Goal: Task Accomplishment & Management: Use online tool/utility

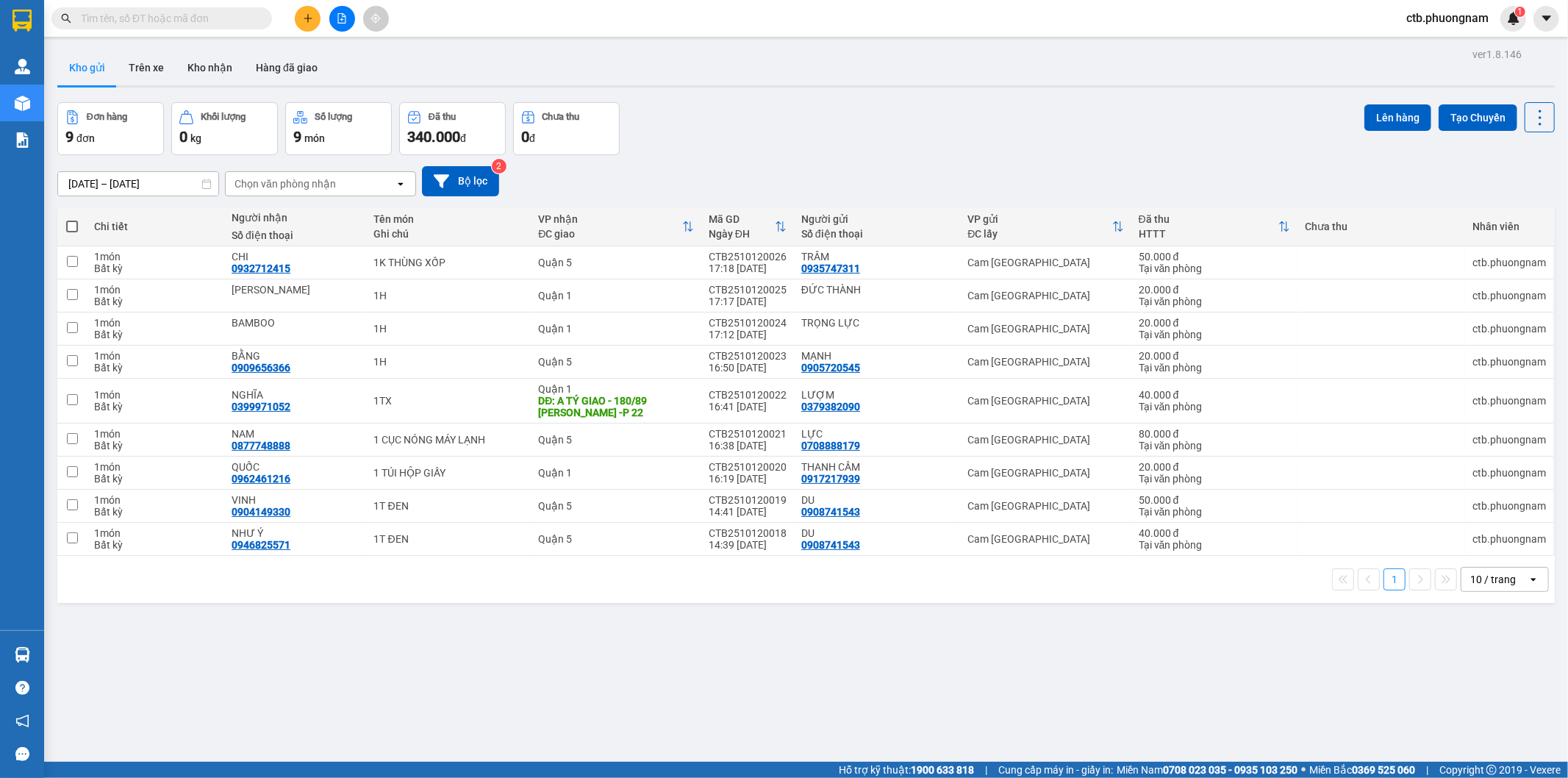
click at [350, 22] on button at bounding box center [342, 19] width 26 height 26
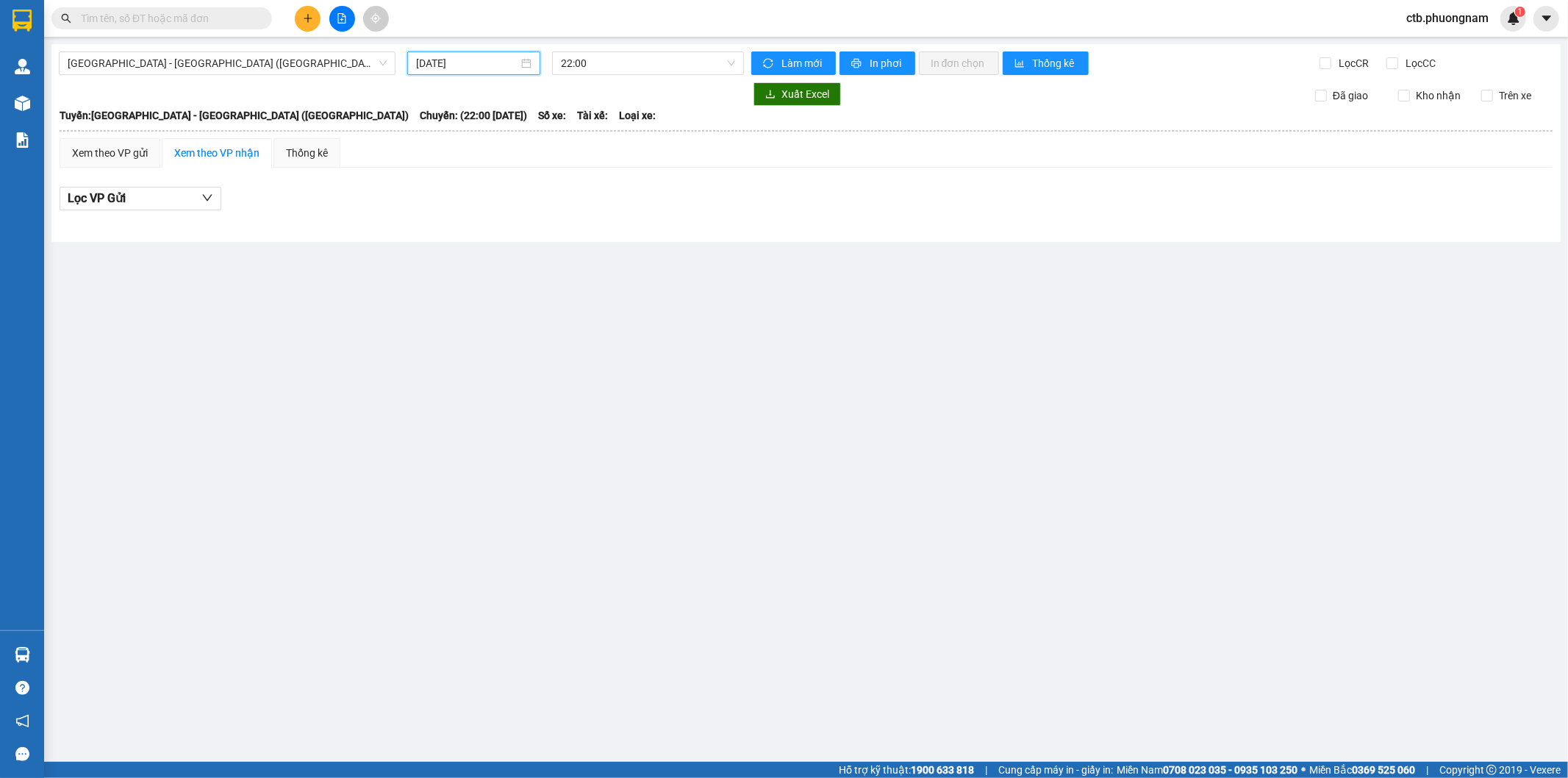
click at [446, 64] on input "13/10/2025" at bounding box center [467, 63] width 102 height 16
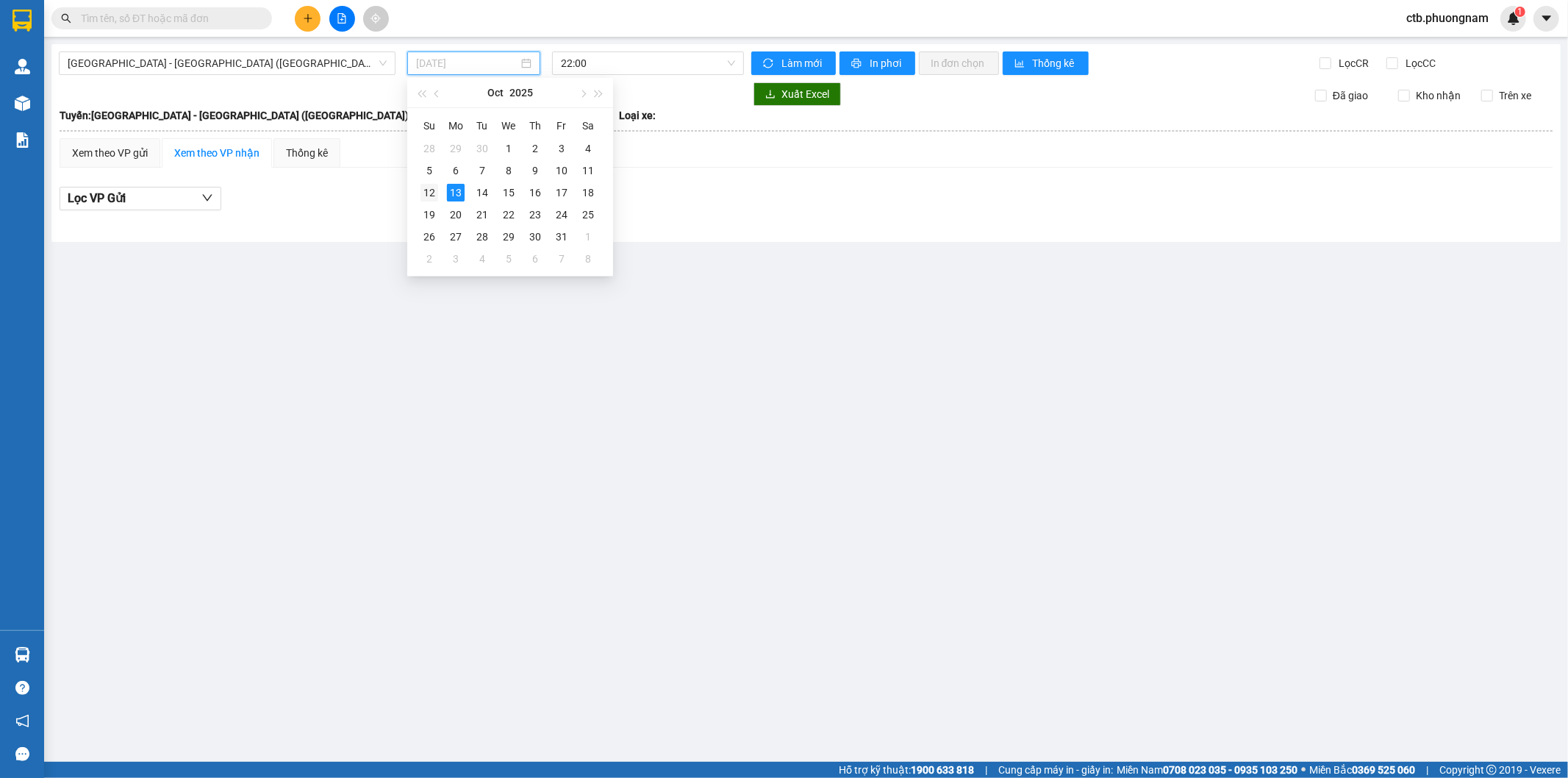
click at [435, 190] on div "12" at bounding box center [429, 192] width 17 height 17
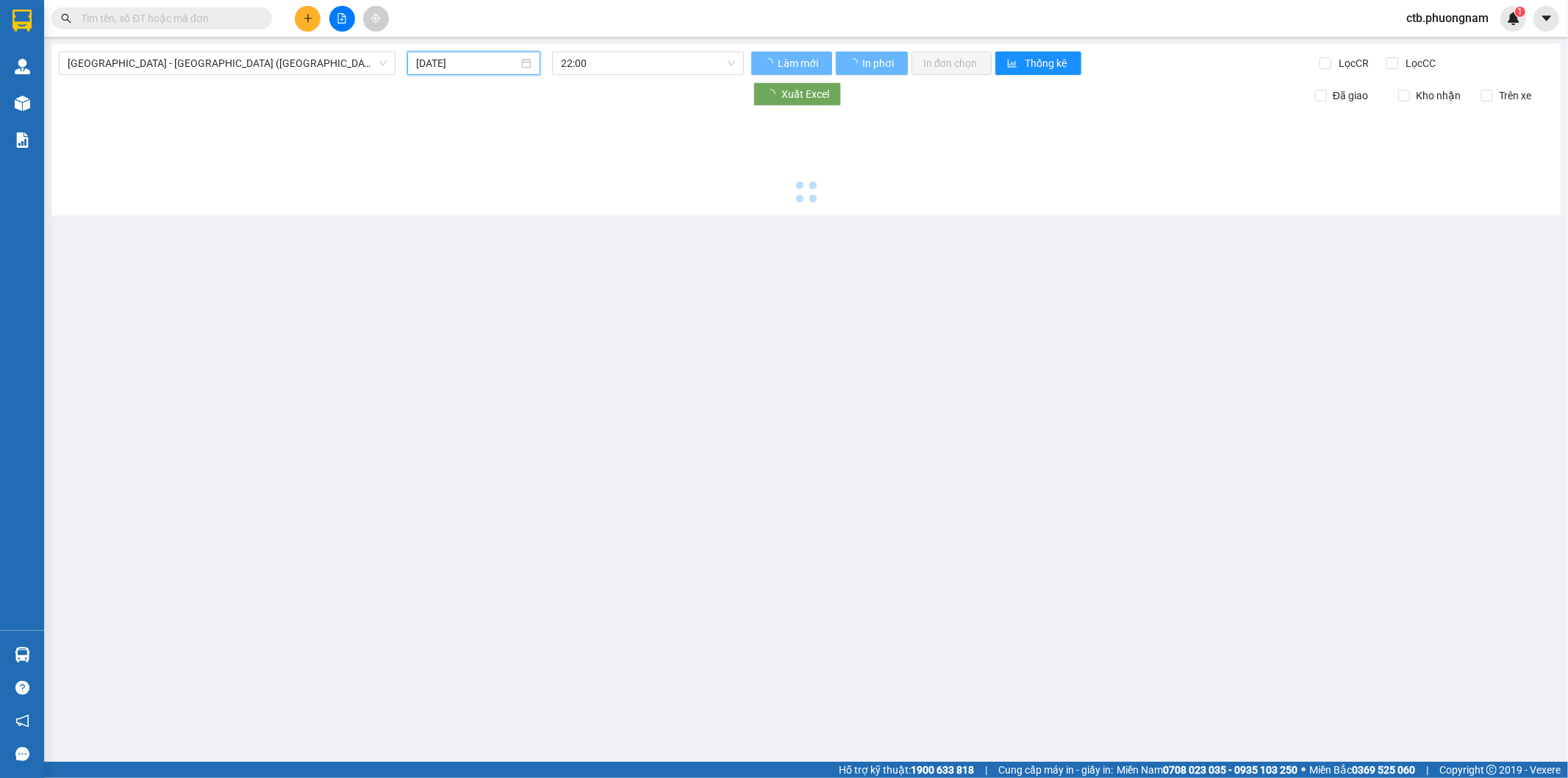
type input "12/10/2025"
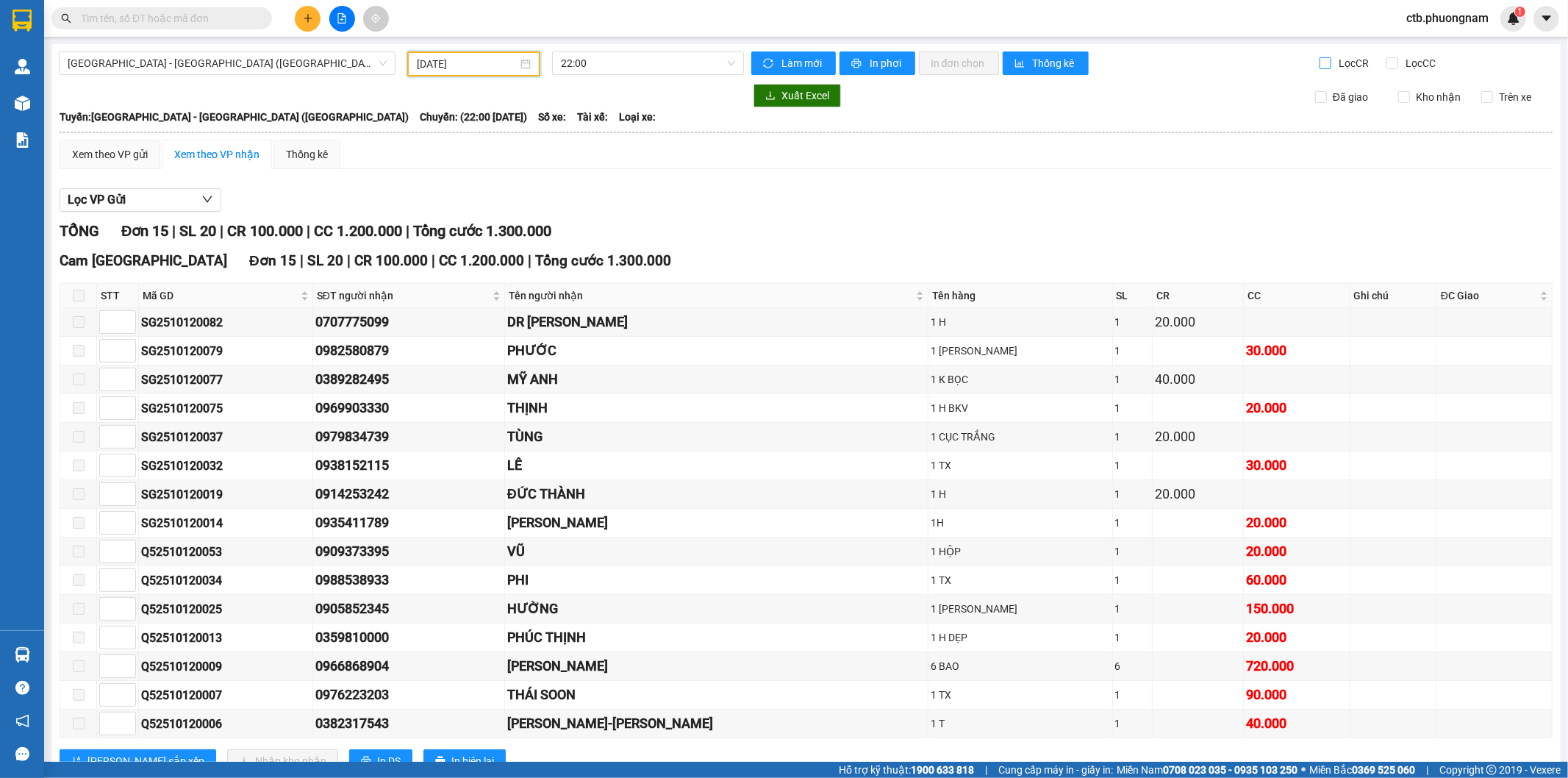
click at [1320, 63] on input "Lọc CR" at bounding box center [1326, 63] width 14 height 12
checkbox input "true"
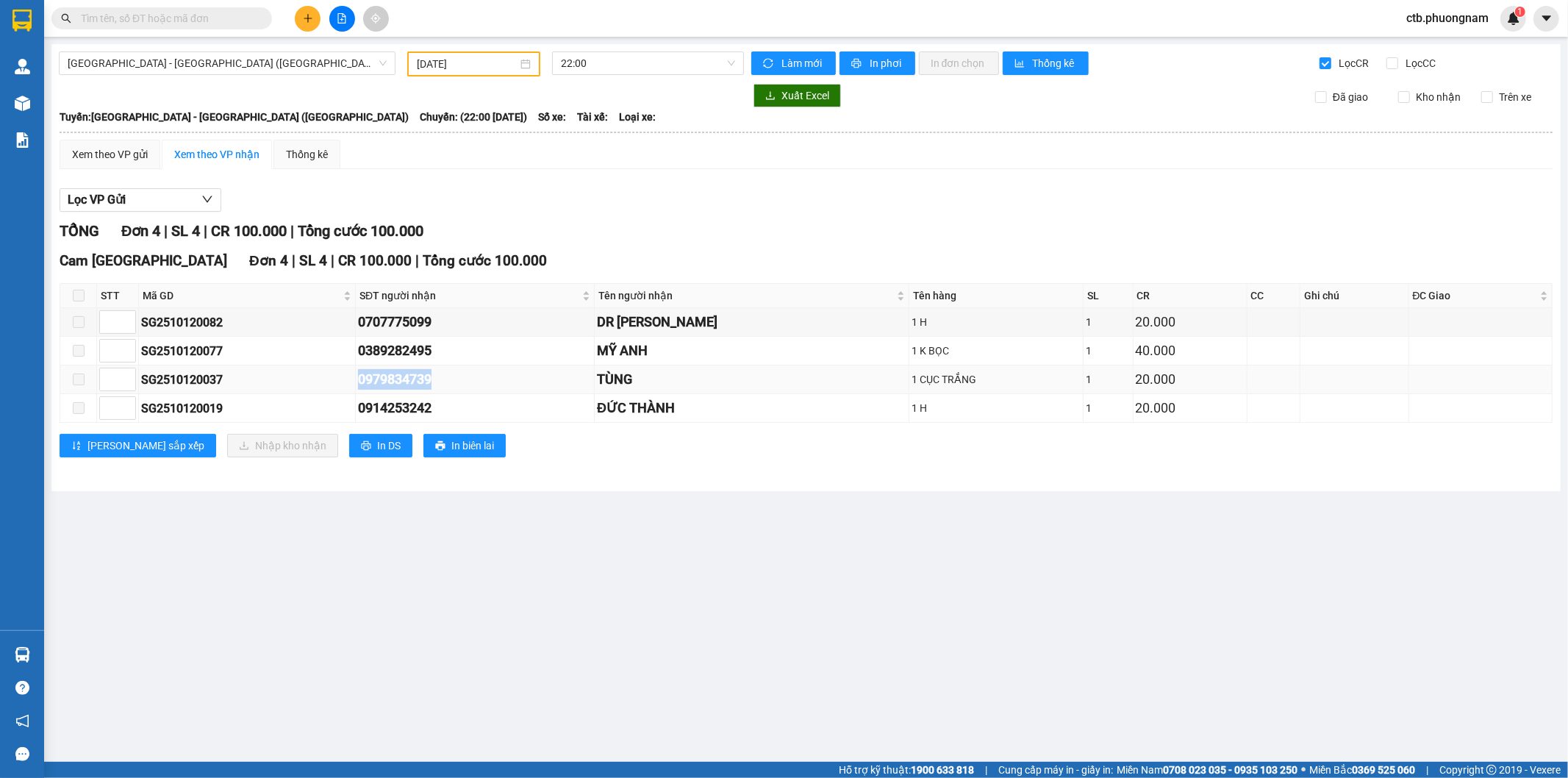
drag, startPoint x: 375, startPoint y: 373, endPoint x: 457, endPoint y: 380, distance: 82.3
click at [457, 380] on td "0979834739" at bounding box center [475, 380] width 239 height 29
copy div "0979834739"
click at [1394, 64] on input "Lọc CC" at bounding box center [1394, 63] width 14 height 12
checkbox input "true"
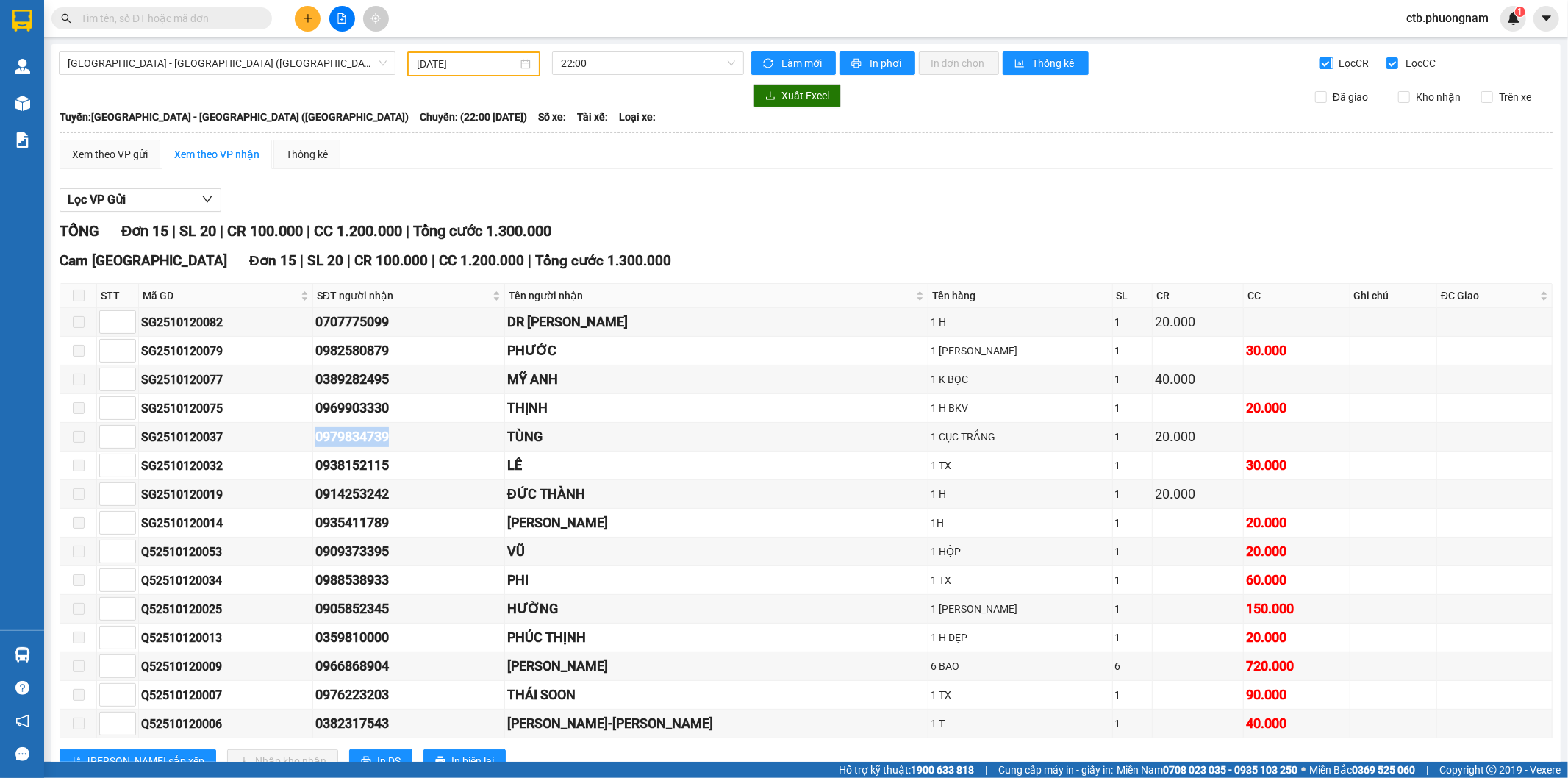
click at [1320, 68] on input "Lọc CR" at bounding box center [1326, 63] width 14 height 12
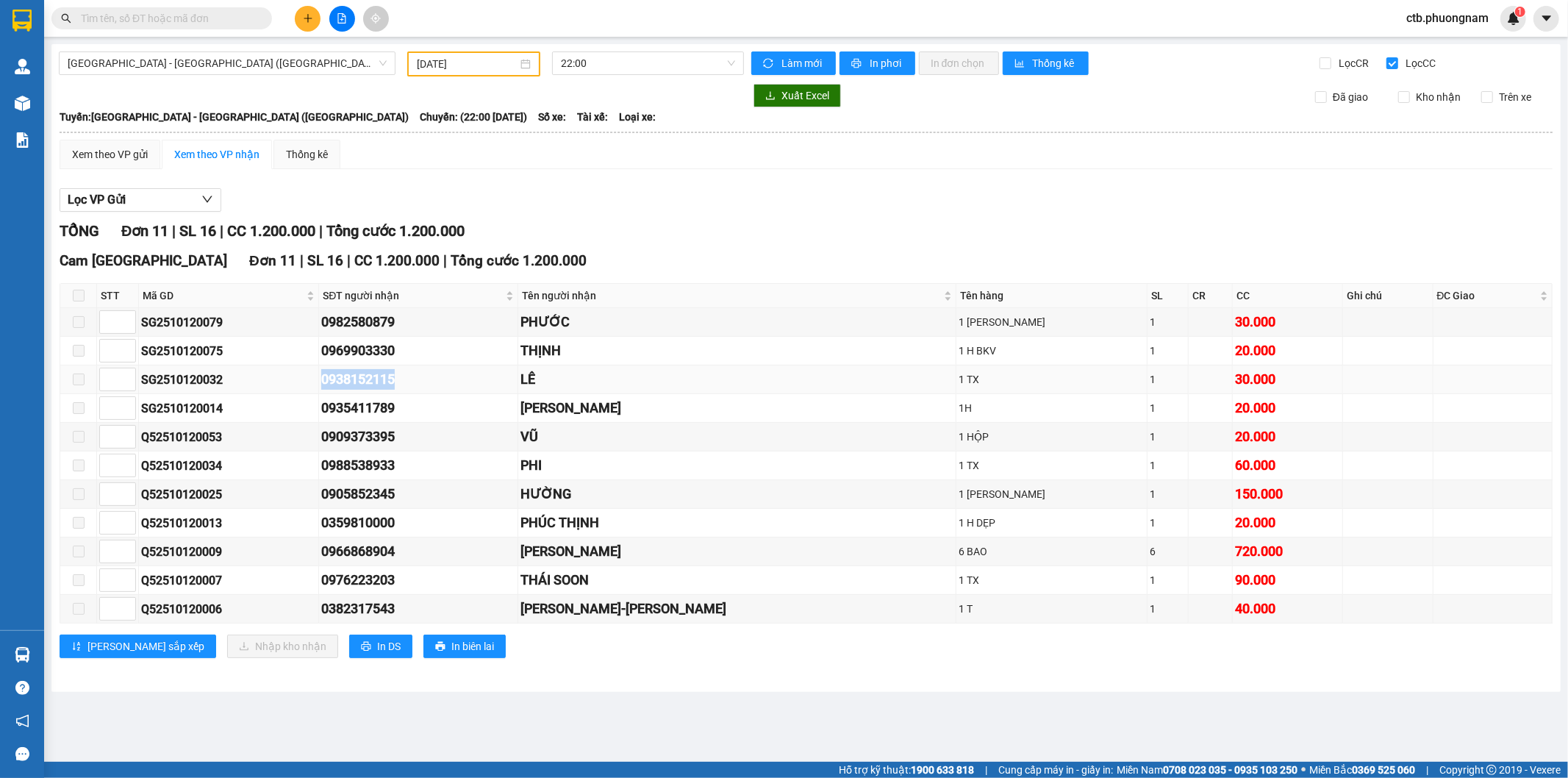
drag, startPoint x: 344, startPoint y: 378, endPoint x: 434, endPoint y: 378, distance: 90.0
click at [434, 378] on tr "SG2510120032 0938152115 LÊ 1 TX 1 30.000" at bounding box center [807, 380] width 1492 height 29
copy tr "0938152115"
drag, startPoint x: 318, startPoint y: 600, endPoint x: 484, endPoint y: 614, distance: 166.6
click at [484, 614] on tr "Q52510120006 0382317543 MINH KHẢI-NGỌC ANH 1 T 1 40.000" at bounding box center [807, 610] width 1492 height 29
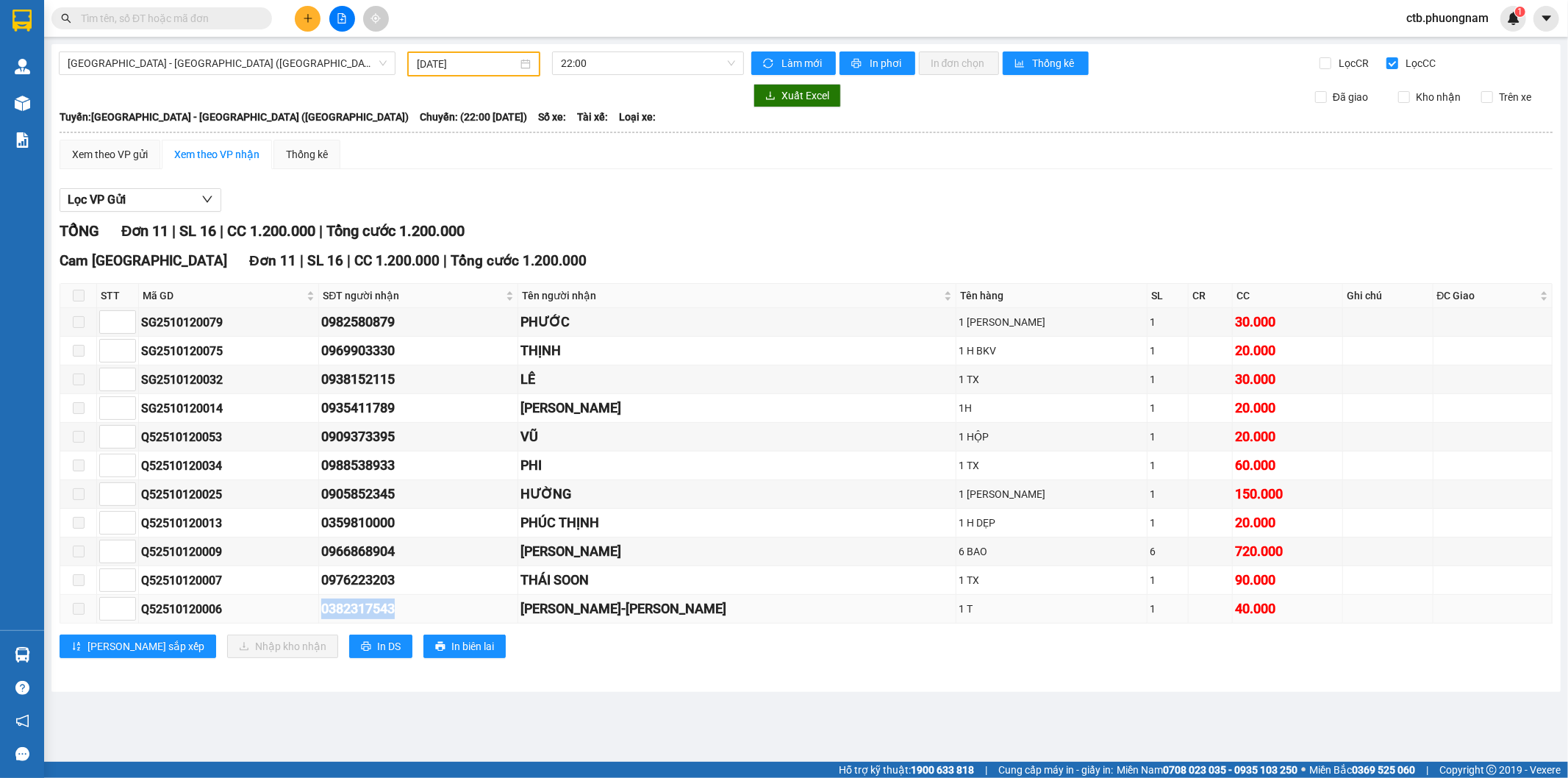
copy tr "0382317543"
drag, startPoint x: 333, startPoint y: 315, endPoint x: 423, endPoint y: 329, distance: 91.1
click at [423, 329] on tr "SG2510120079 0982580879 PHƯỚC 1 TÚI HỒNG 1 30.000" at bounding box center [807, 323] width 1492 height 29
copy tr "0982580879"
drag, startPoint x: 344, startPoint y: 560, endPoint x: 425, endPoint y: 568, distance: 81.4
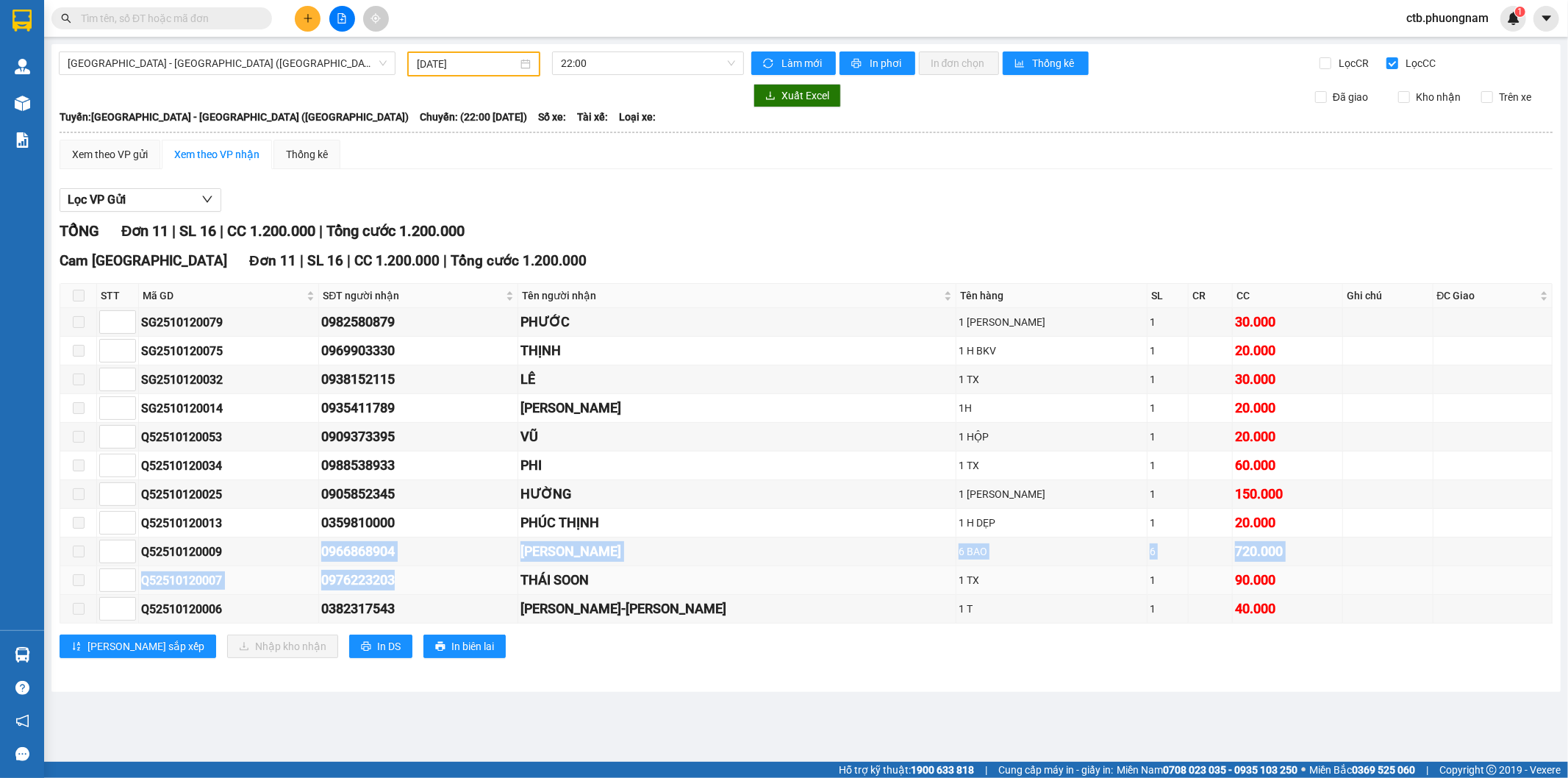
click at [425, 568] on tbody "SG2510120079 0982580879 PHƯỚC 1 TÚI HỒNG 1 30.000 SG2510120075 0969903330 THỊNH…" at bounding box center [807, 466] width 1492 height 316
drag, startPoint x: 493, startPoint y: 525, endPoint x: 486, endPoint y: 533, distance: 10.6
click at [493, 526] on div "0359810000" at bounding box center [418, 523] width 193 height 20
drag, startPoint x: 335, startPoint y: 549, endPoint x: 458, endPoint y: 559, distance: 123.4
click at [458, 559] on tr "Q52510120009 0966868904 QUỲNH THƯ 6 BAO 6 720.000" at bounding box center [807, 552] width 1492 height 29
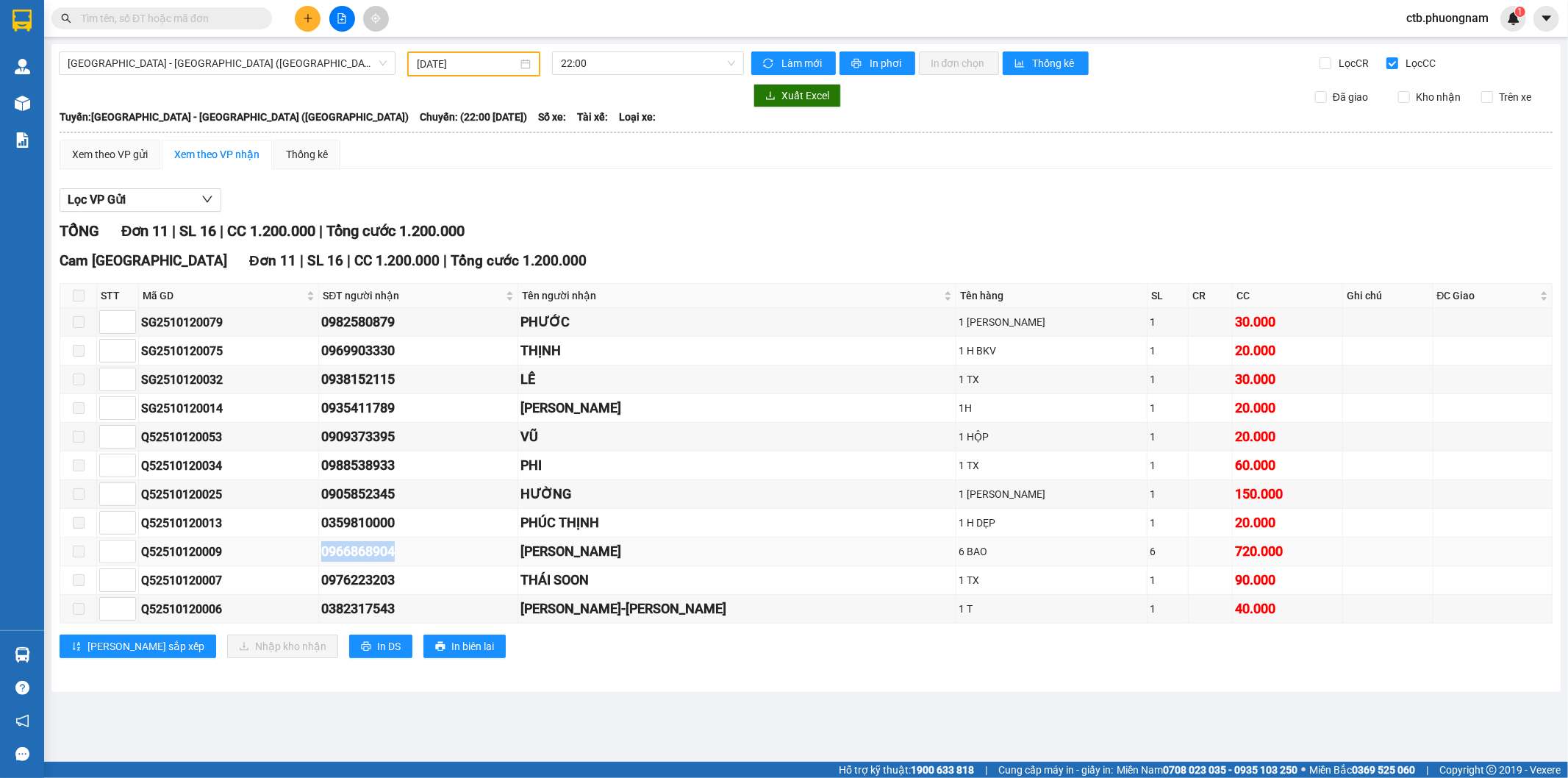
copy tr "0966868904"
drag, startPoint x: 298, startPoint y: 447, endPoint x: 446, endPoint y: 440, distance: 148.2
click at [446, 440] on tr "Q52510120053 0909373395 VŨ 1 HỘP 1 20.000" at bounding box center [807, 437] width 1492 height 29
copy tr "0909373395"
drag, startPoint x: 333, startPoint y: 526, endPoint x: 420, endPoint y: 524, distance: 87.0
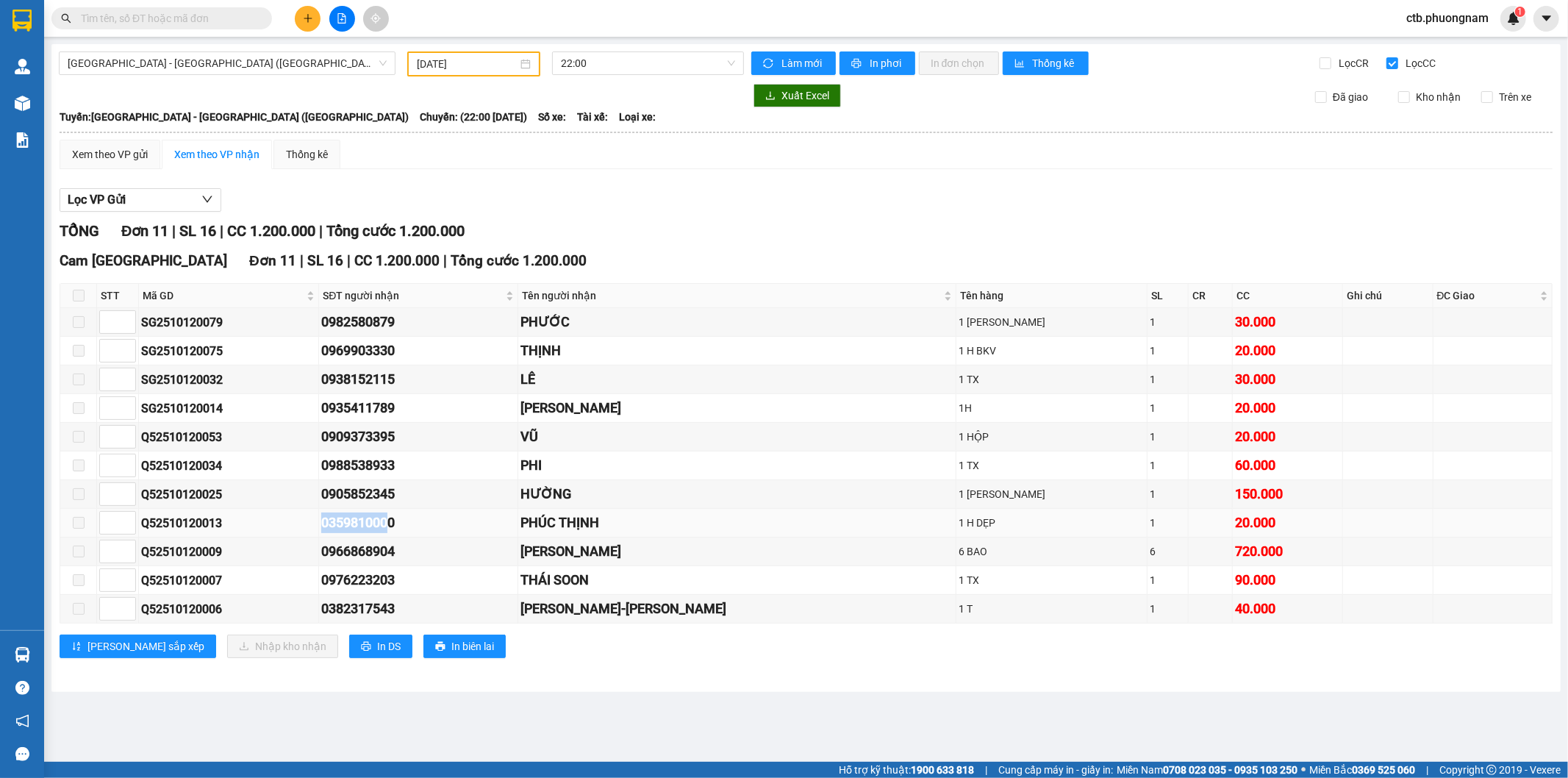
click at [420, 524] on tr "Q52510120013 0359810000 PHÚC THỊNH 1 H DẸP 1 20.000" at bounding box center [807, 523] width 1492 height 29
click at [316, 530] on div "Q52510120013" at bounding box center [229, 523] width 175 height 18
drag, startPoint x: 335, startPoint y: 530, endPoint x: 443, endPoint y: 517, distance: 108.8
click at [443, 517] on tr "Q52510120013 0359810000 PHÚC THỊNH 1 H DẸP 1 20.000" at bounding box center [807, 523] width 1492 height 29
copy tr "0359810000"
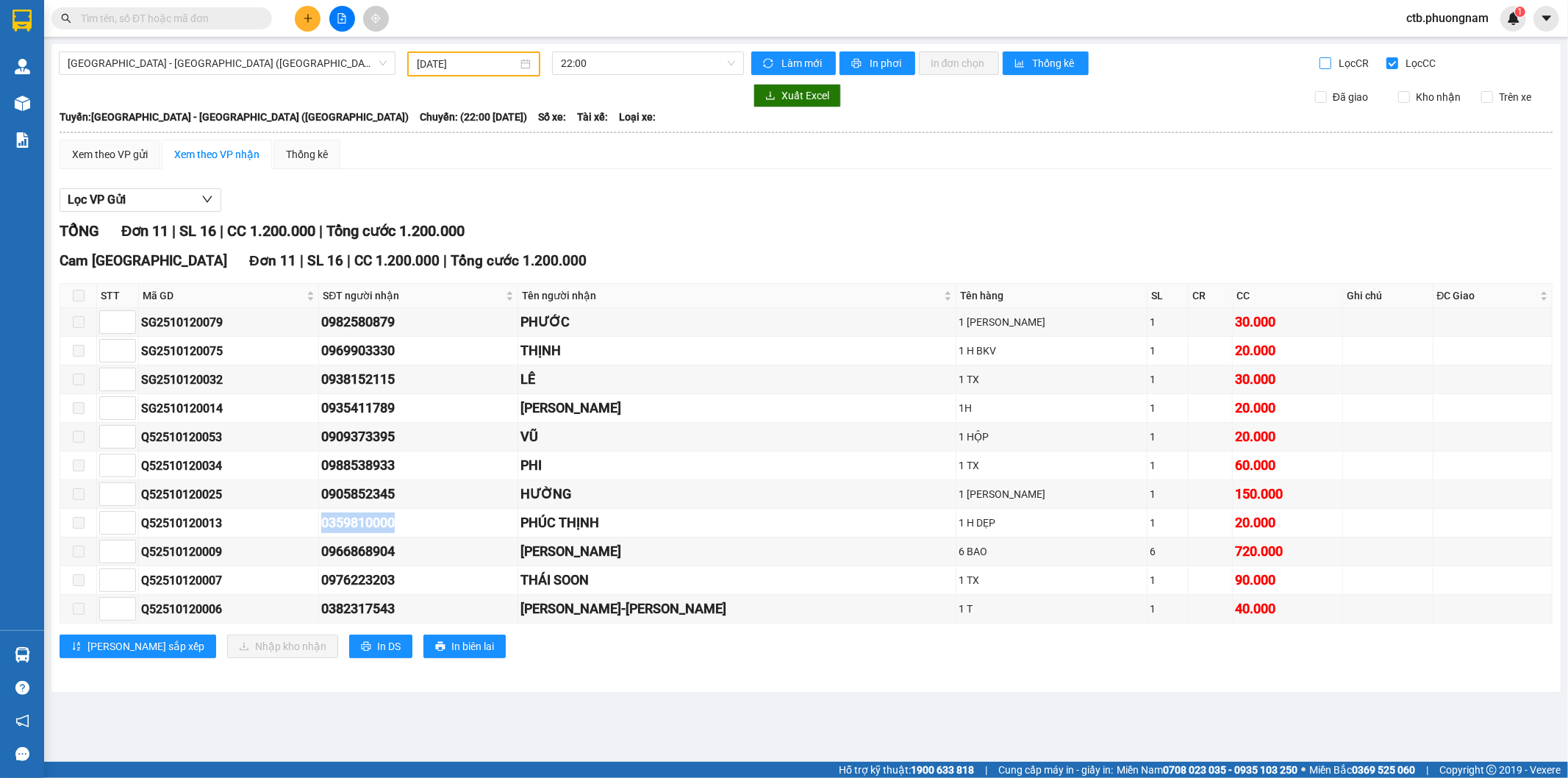
click at [1329, 69] on input "Lọc CR" at bounding box center [1326, 63] width 14 height 12
checkbox input "true"
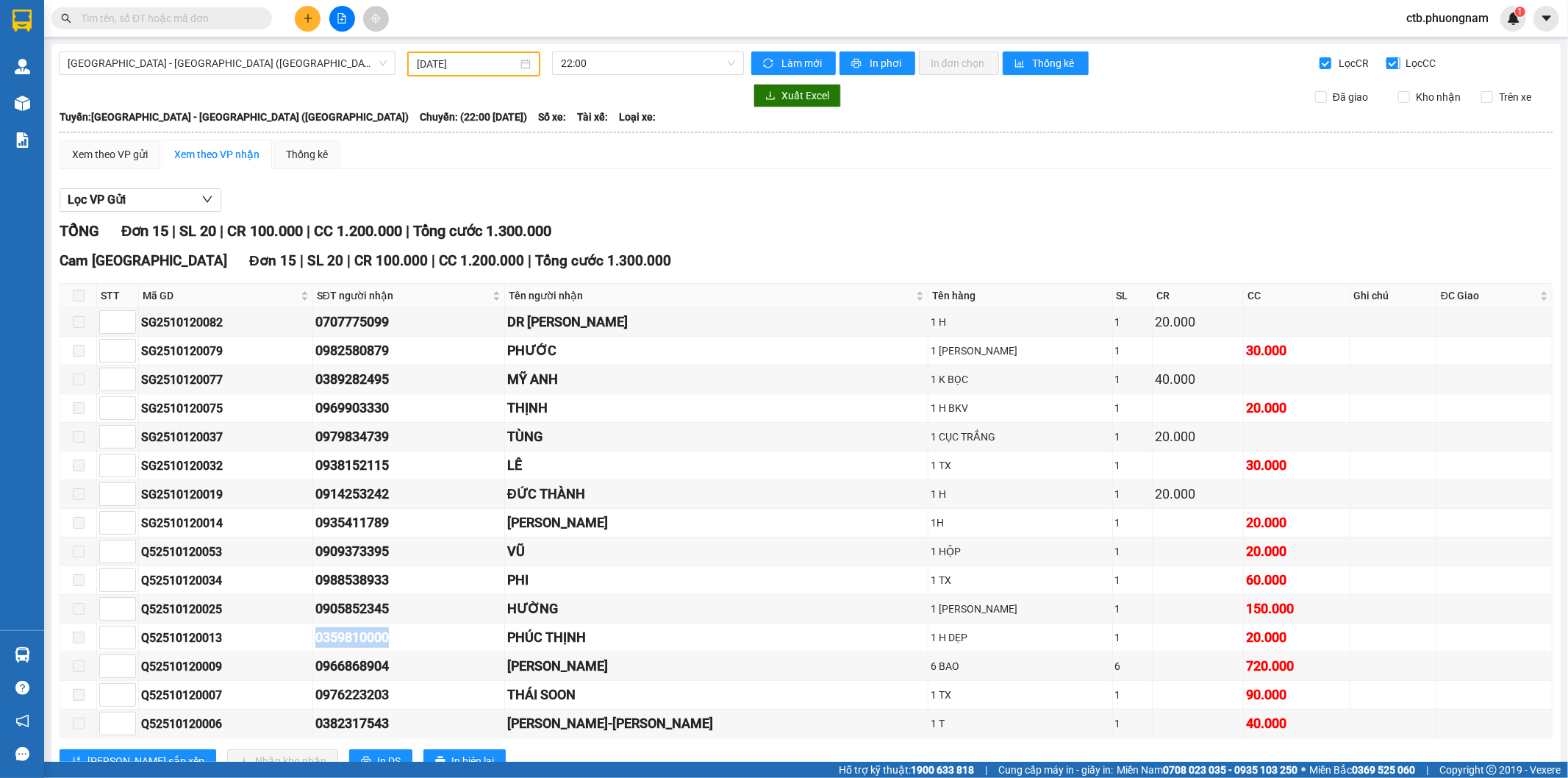
click at [1387, 61] on input "Lọc CC" at bounding box center [1394, 63] width 14 height 12
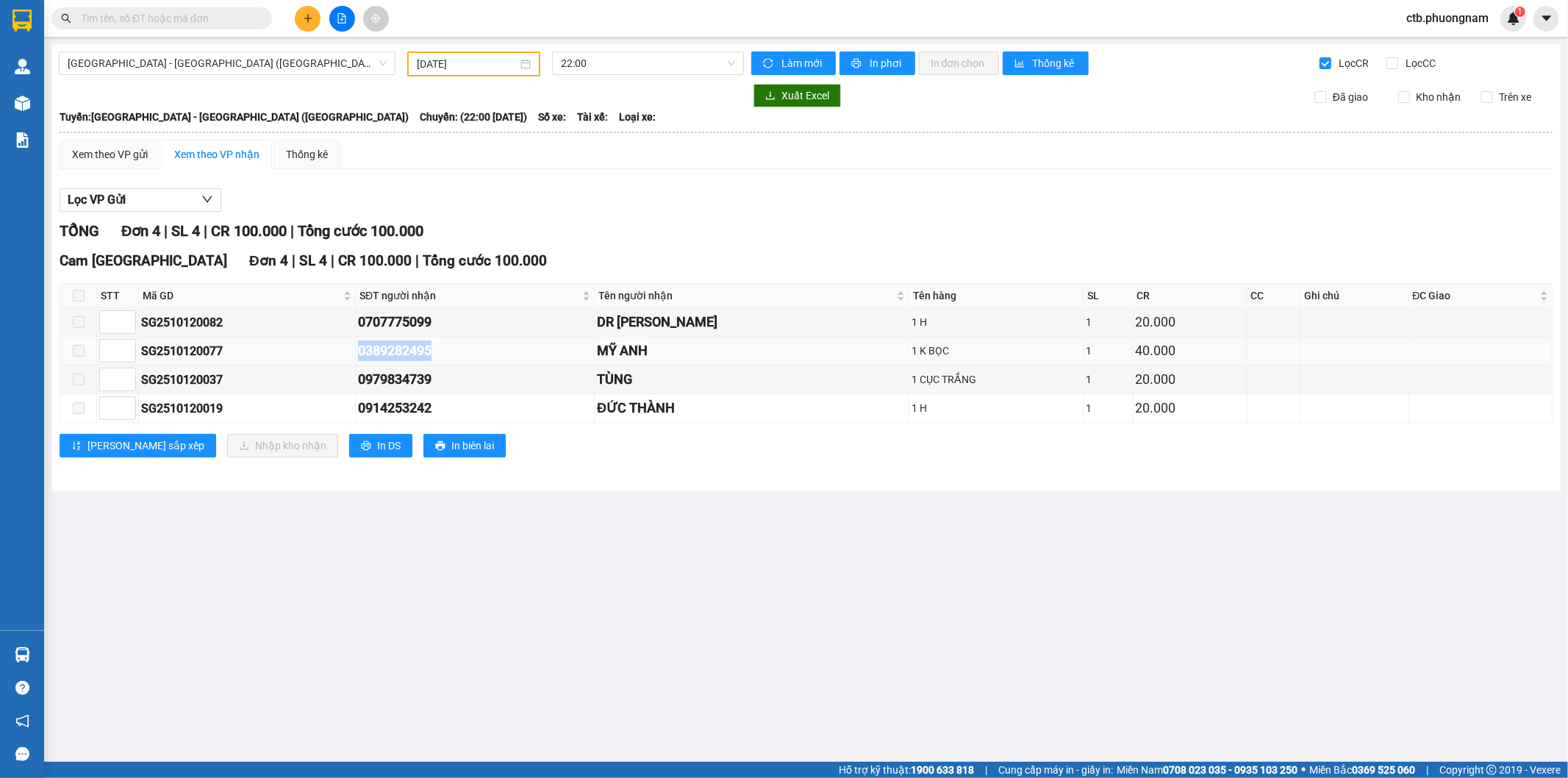
drag, startPoint x: 370, startPoint y: 353, endPoint x: 452, endPoint y: 350, distance: 82.1
click at [452, 350] on tr "SG2510120077 0389282495 MỸ ANH 1 K BỌC 1 40.000" at bounding box center [807, 351] width 1492 height 29
copy tr "0389282495"
click at [480, 612] on main "Sài Gòn - Nha Trang (Hàng Hoá) 12/10/2025 22:00 Làm mới In phơi In đơn chọn T…" at bounding box center [784, 381] width 1568 height 762
click at [1394, 57] on input "Lọc CC" at bounding box center [1394, 63] width 14 height 12
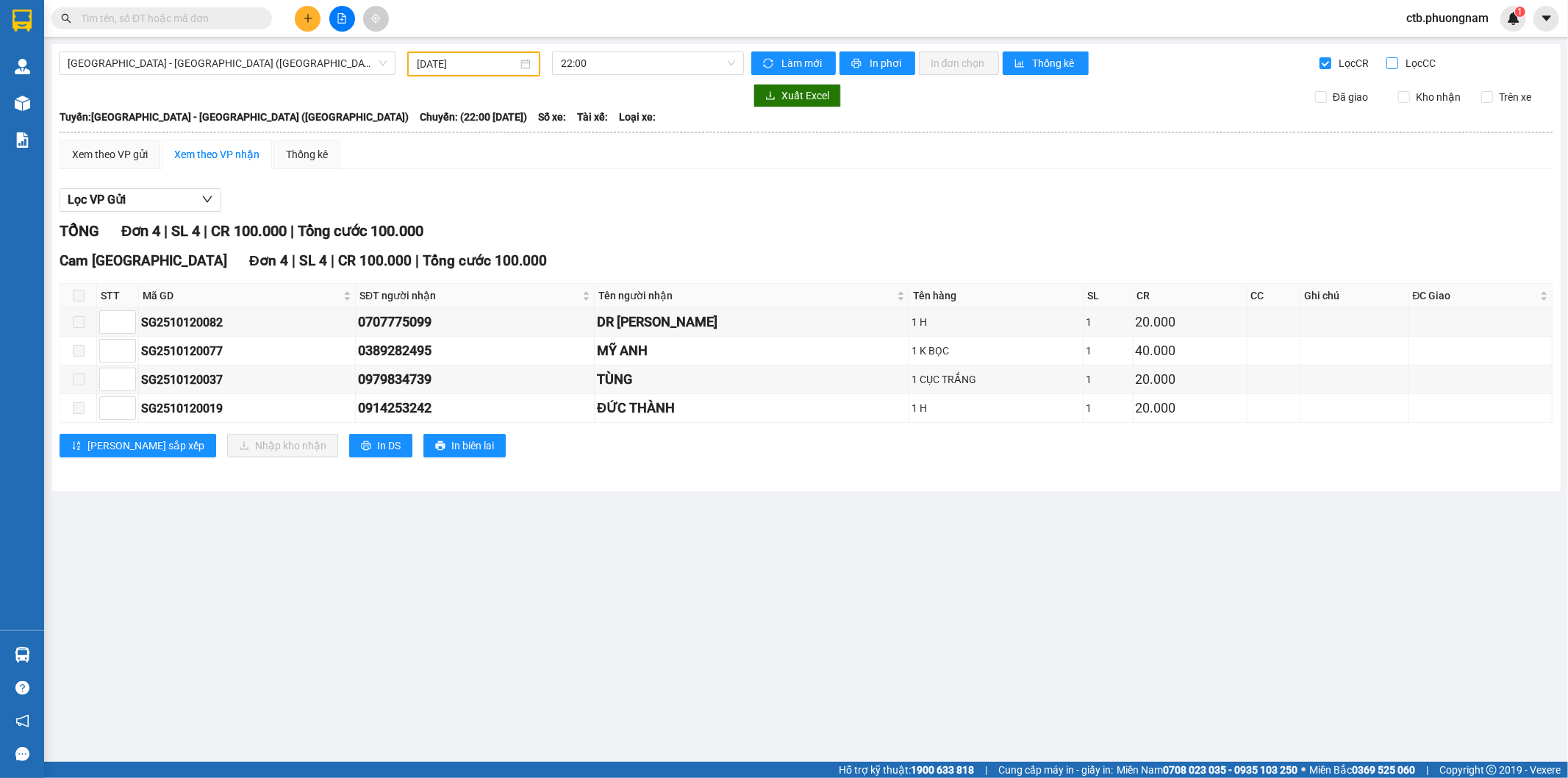
checkbox input "true"
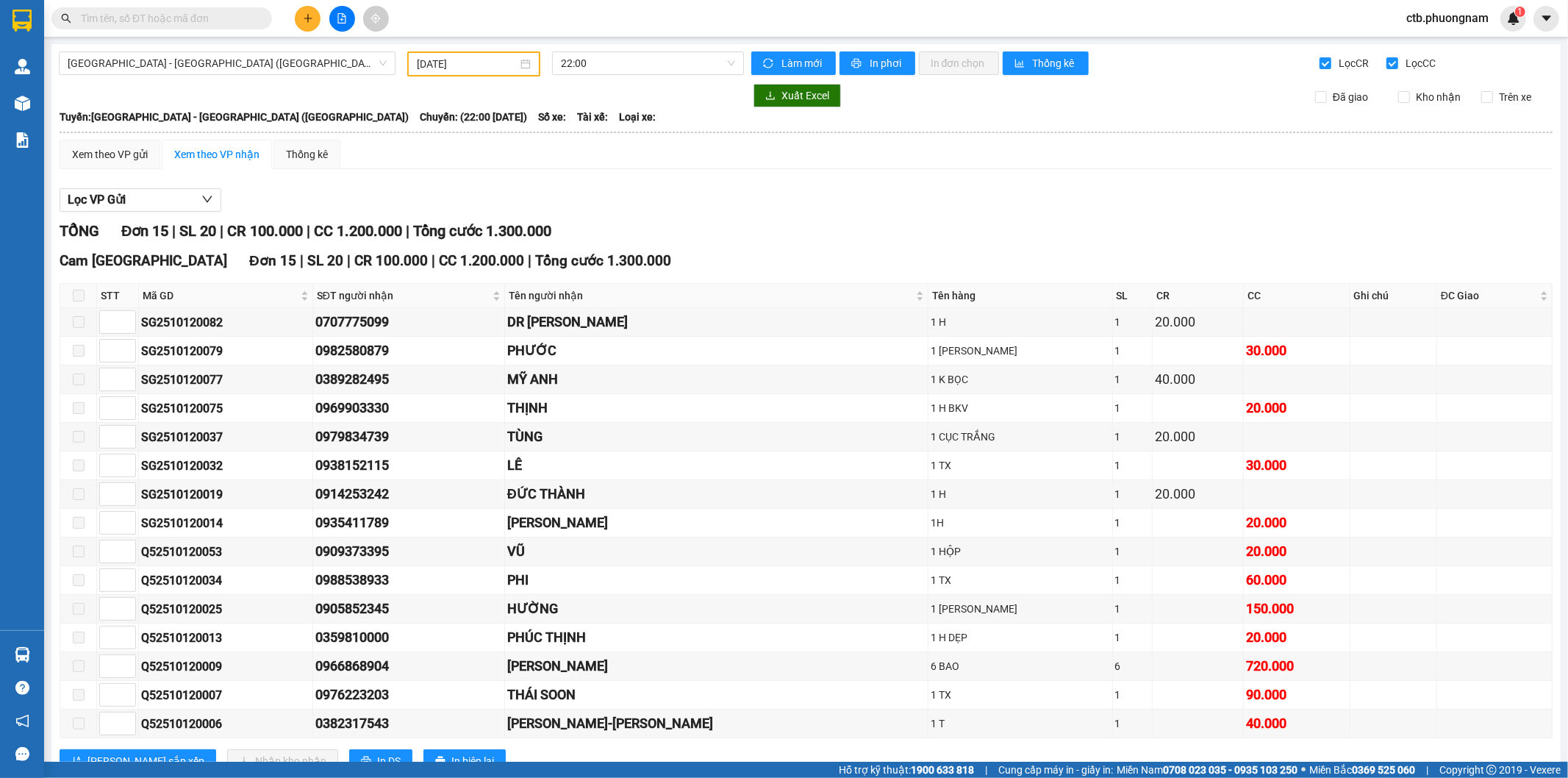
click at [1320, 61] on input "Lọc CR" at bounding box center [1326, 63] width 14 height 12
checkbox input "false"
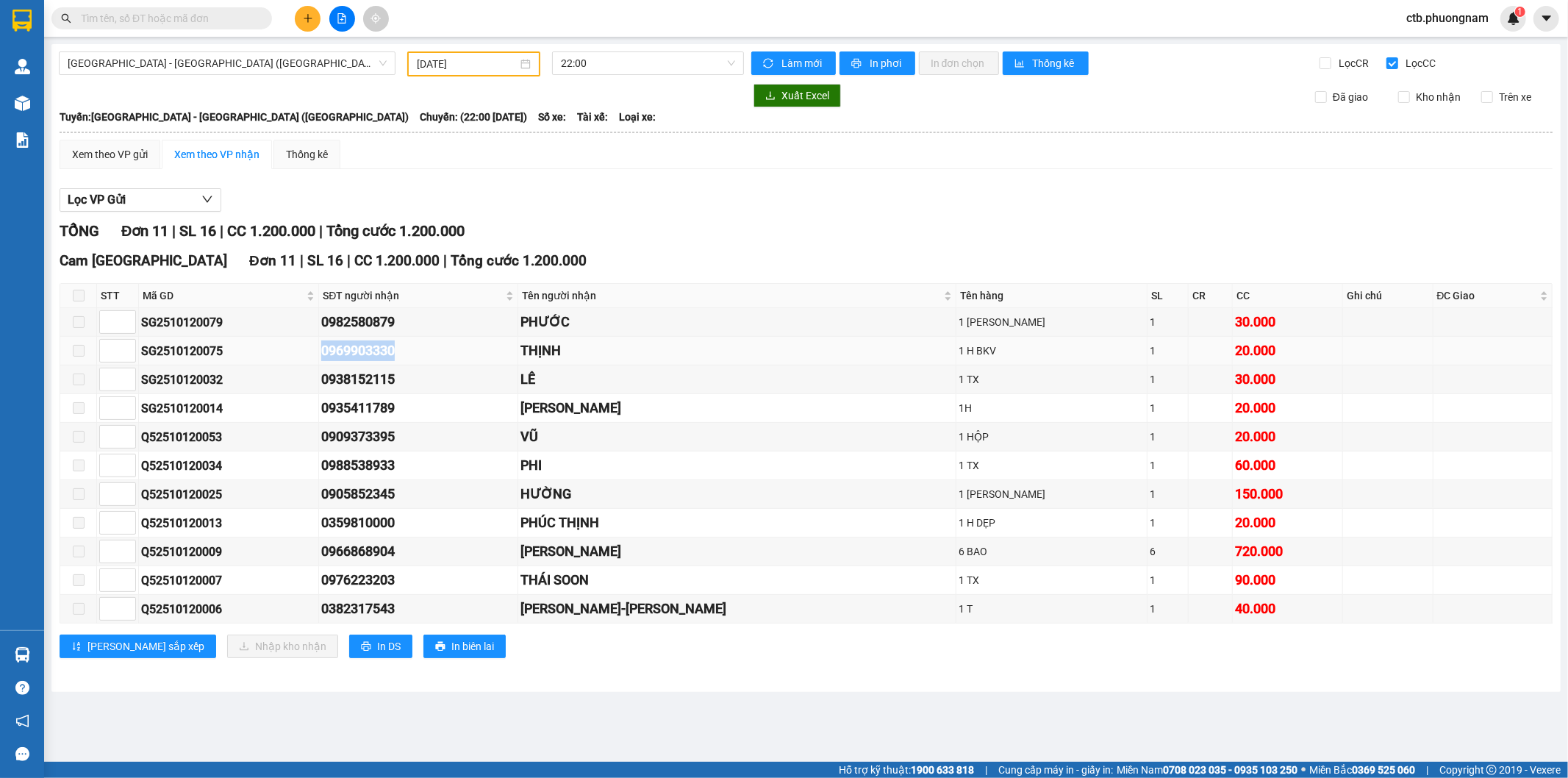
drag, startPoint x: 341, startPoint y: 351, endPoint x: 452, endPoint y: 348, distance: 111.0
click at [452, 348] on tr "SG2510120075 0969903330 THỊNH 1 H BKV 1 20.000" at bounding box center [807, 351] width 1492 height 29
copy tr "0969903330"
